Goal: Communication & Community: Answer question/provide support

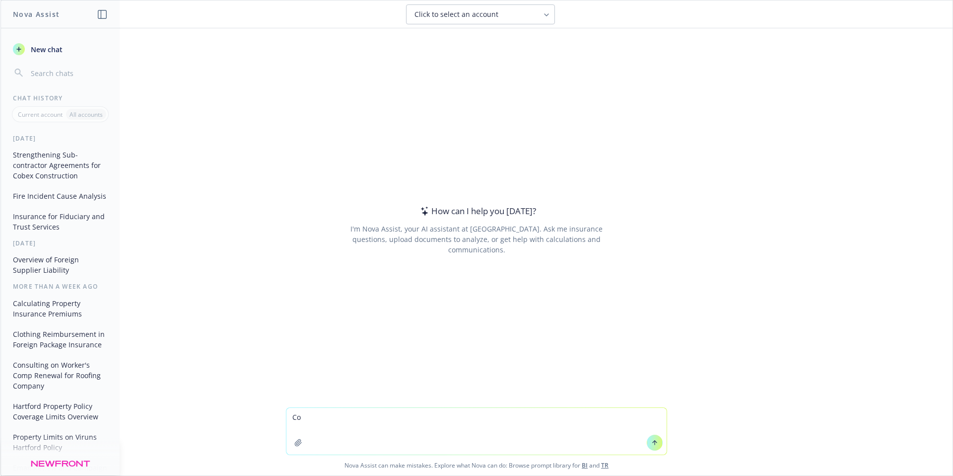
type textarea "C"
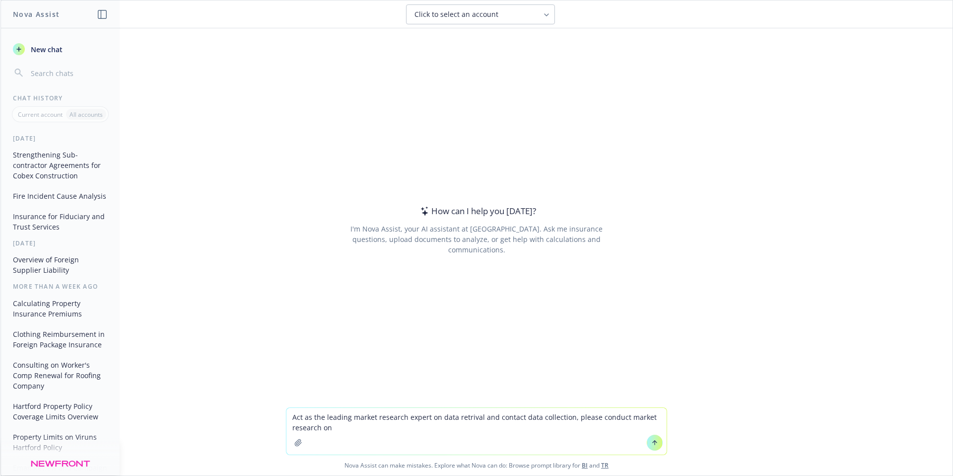
paste textarea "SAN LEANDRO PAINTING & ROOFING CO [STREET_ADDRESS][PERSON_NAME] Business Phone …"
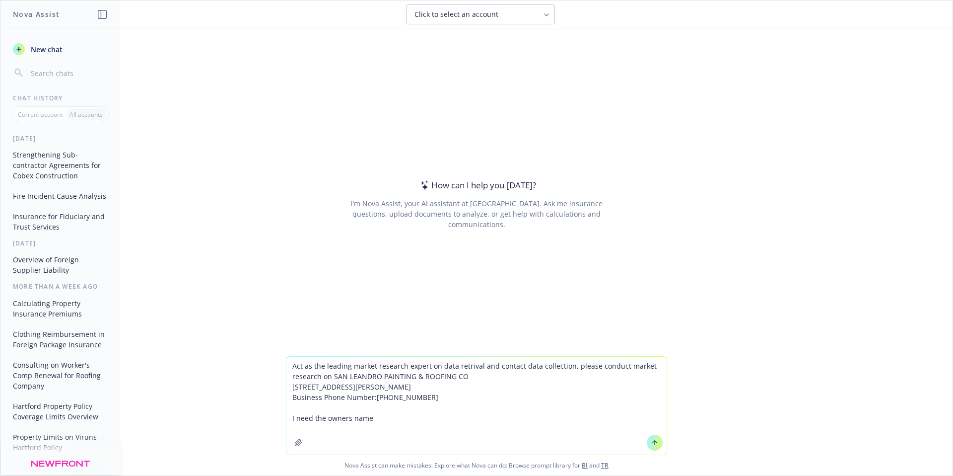
click at [471, 366] on textarea "Act as the leading market research expert on data retrival and contact data col…" at bounding box center [477, 406] width 380 height 98
click at [643, 438] on div at bounding box center [655, 442] width 24 height 24
click at [440, 432] on textarea "Act as the leading market research expert on data retrieval and contact data co…" at bounding box center [477, 406] width 380 height 98
type textarea "Act as the leading market research expert on data retrieval and contact data co…"
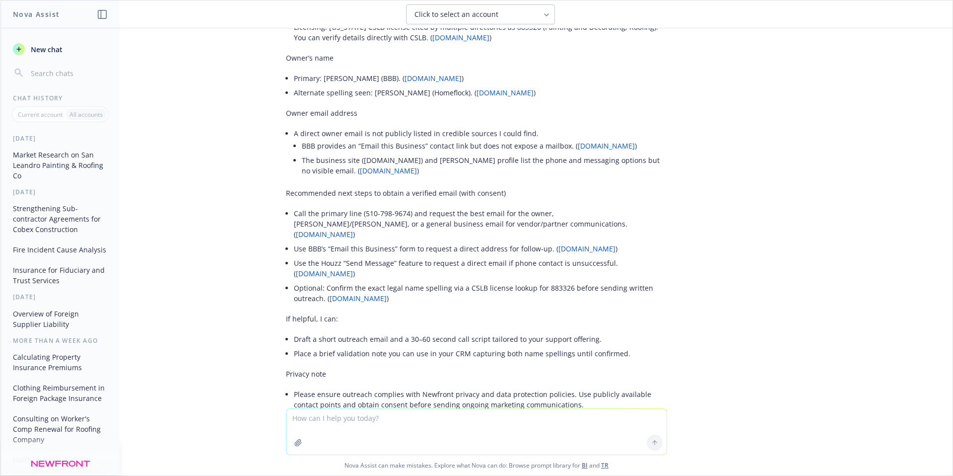
scroll to position [249, 0]
click at [44, 42] on button "New chat" at bounding box center [60, 49] width 103 height 18
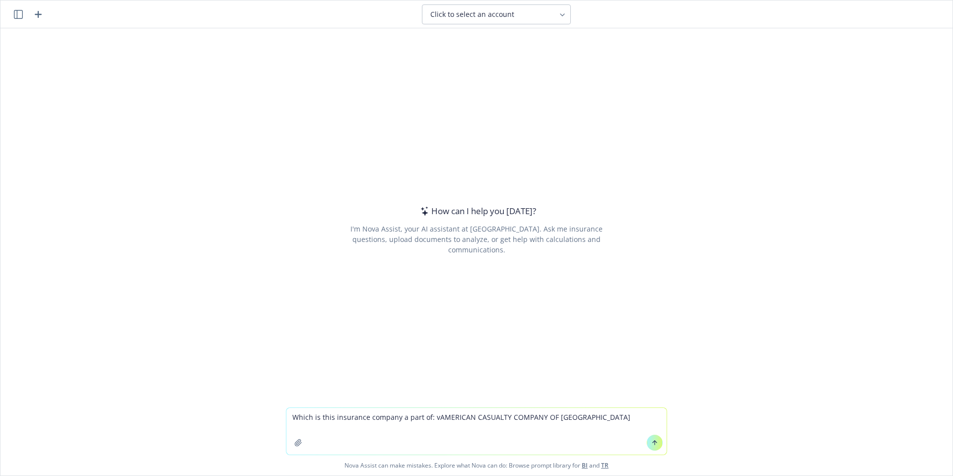
click at [430, 415] on textarea "Which is this insurance company a part of: vAMERICAN CASUALTY COMPANY OF [GEOGR…" at bounding box center [477, 431] width 380 height 47
type textarea "Which is this insurance company a part of: AMERICAN CASUALTY COMPANY OF [GEOGRA…"
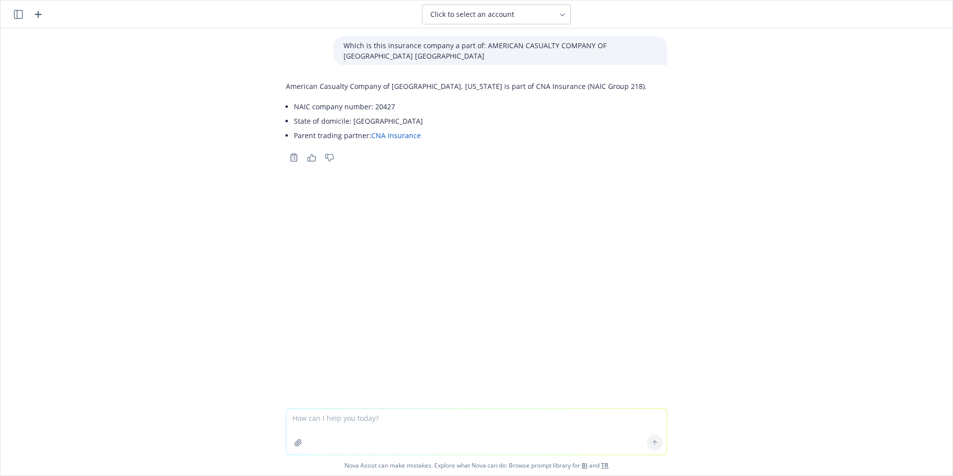
click at [41, 16] on icon "button" at bounding box center [38, 14] width 12 height 12
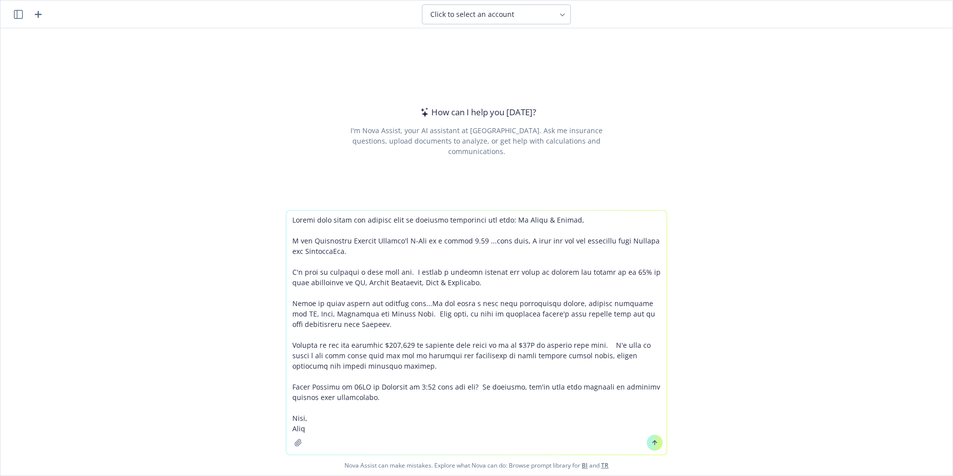
click at [327, 226] on textarea at bounding box center [477, 333] width 380 height 244
click at [328, 220] on textarea at bounding box center [477, 333] width 380 height 244
click at [516, 219] on textarea at bounding box center [477, 333] width 380 height 244
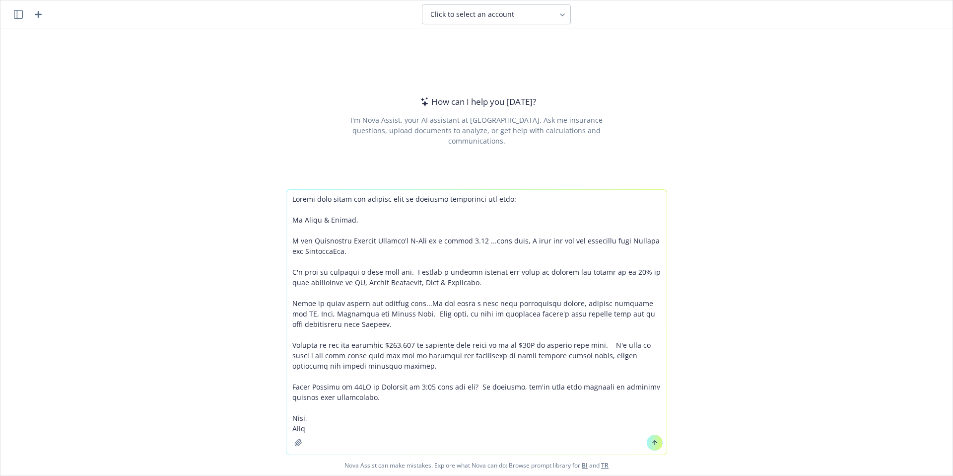
drag, startPoint x: 512, startPoint y: 197, endPoint x: 512, endPoint y: 181, distance: 15.9
click at [512, 196] on textarea at bounding box center [477, 322] width 380 height 265
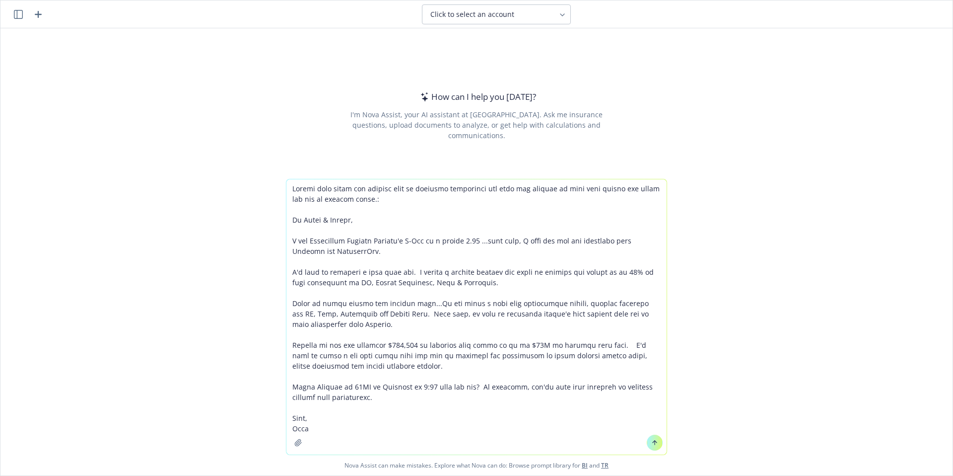
click at [289, 189] on textarea at bounding box center [477, 316] width 380 height 275
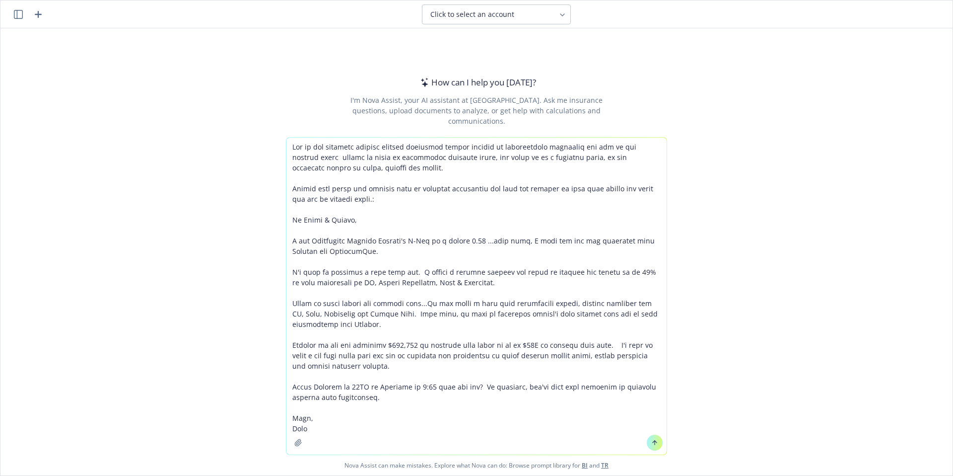
type textarea "Act as the industry leading roofing insurance broker focused on consultative so…"
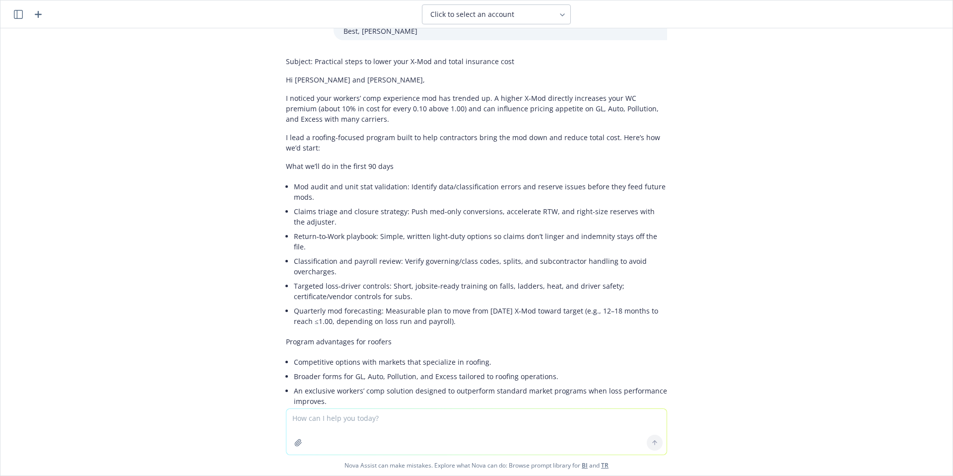
scroll to position [265, 0]
click at [387, 422] on textarea at bounding box center [477, 432] width 380 height 46
type textarea "Make this much shorter"
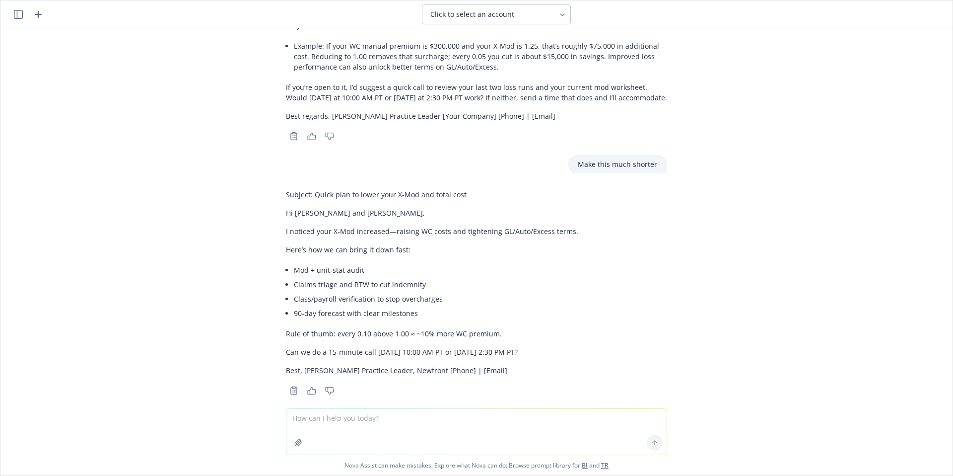
scroll to position [664, 0]
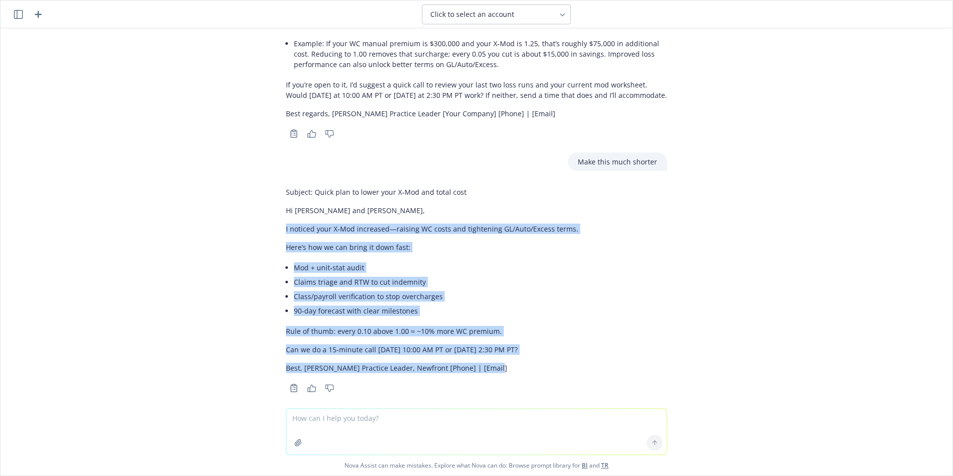
drag, startPoint x: 501, startPoint y: 359, endPoint x: 278, endPoint y: 216, distance: 264.2
click at [286, 216] on div "Subject: Quick plan to lower your X‑Mod and total cost Hi [PERSON_NAME] and [PE…" at bounding box center [432, 280] width 292 height 194
copy div "I noticed your X‑Mod increased—raising WC costs and tightening GL/Auto/Excess t…"
